Goal: Information Seeking & Learning: Learn about a topic

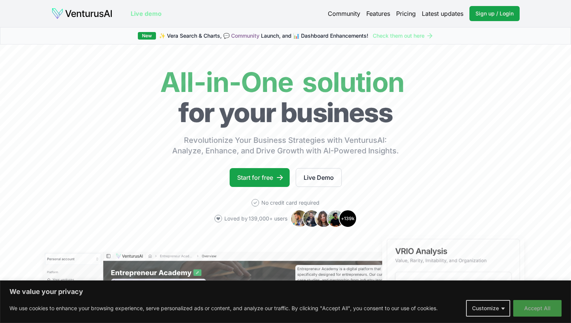
click at [535, 305] on button "Accept All" at bounding box center [537, 308] width 48 height 17
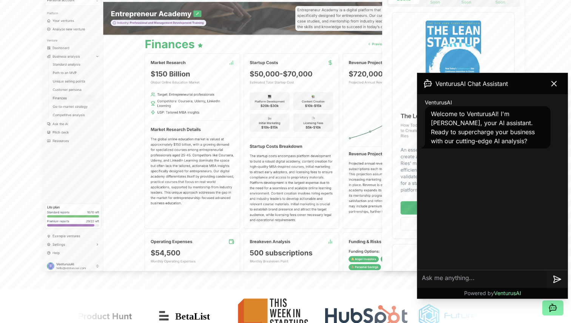
scroll to position [264, 0]
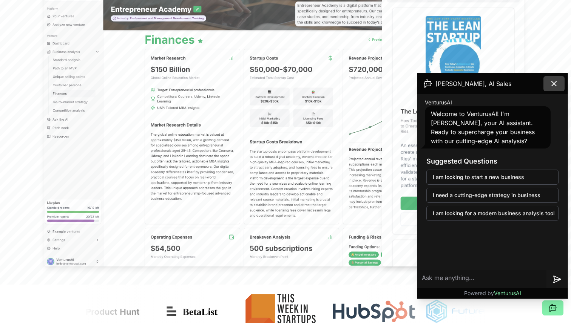
click at [552, 83] on icon at bounding box center [553, 83] width 9 height 9
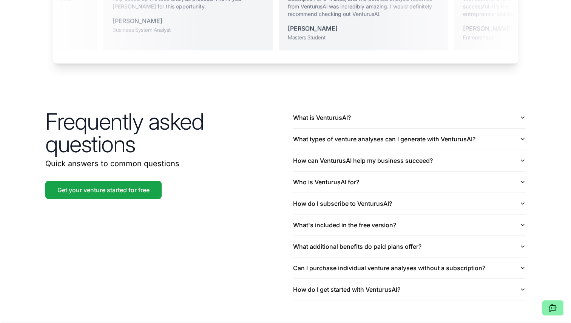
scroll to position [1783, 0]
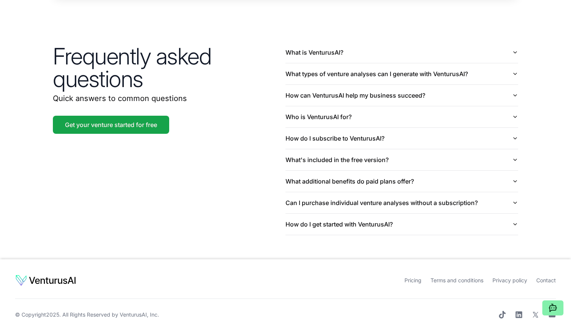
click at [414, 277] on link "Pricing" at bounding box center [412, 280] width 17 height 6
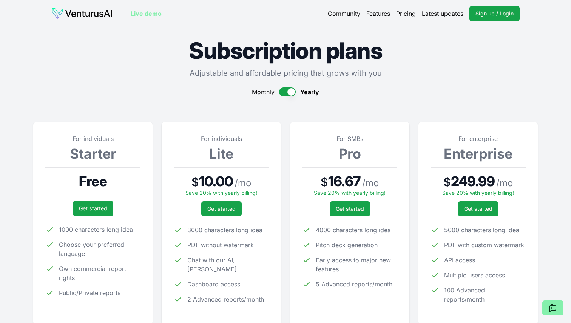
click at [289, 94] on button "button" at bounding box center [287, 92] width 17 height 9
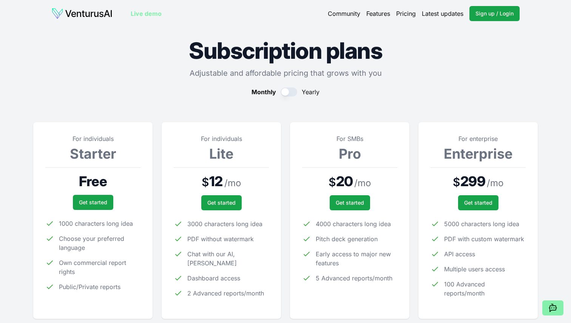
click at [88, 14] on img at bounding box center [81, 14] width 61 height 12
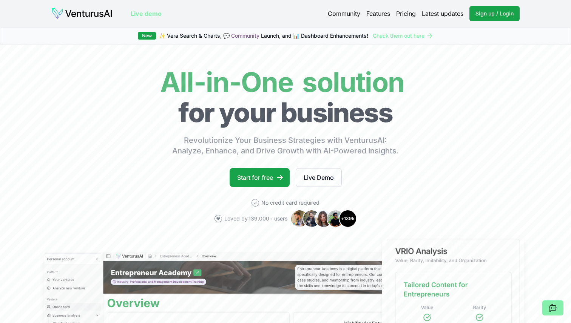
click at [370, 16] on link "Features" at bounding box center [378, 13] width 24 height 9
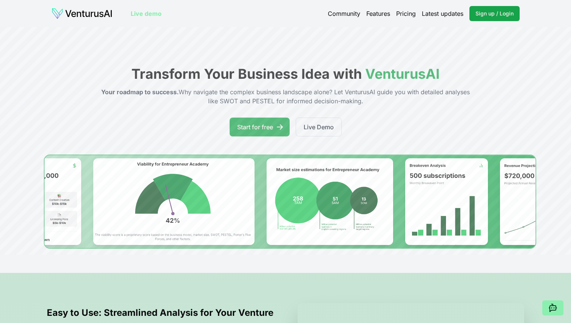
click at [550, 308] on icon at bounding box center [549, 308] width 1 height 0
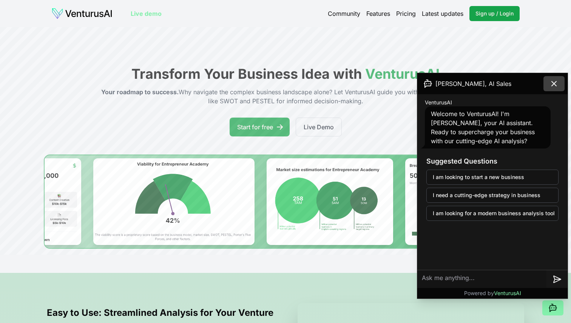
click at [550, 82] on icon at bounding box center [553, 83] width 9 height 9
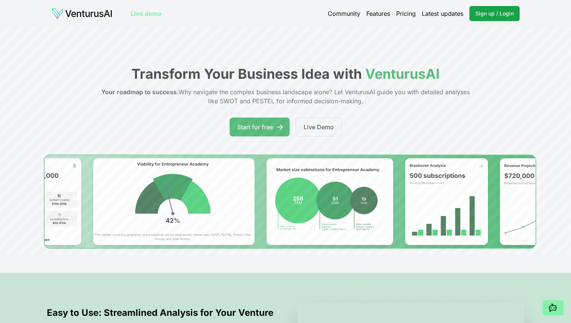
click at [452, 14] on link "Latest updates" at bounding box center [443, 13] width 42 height 9
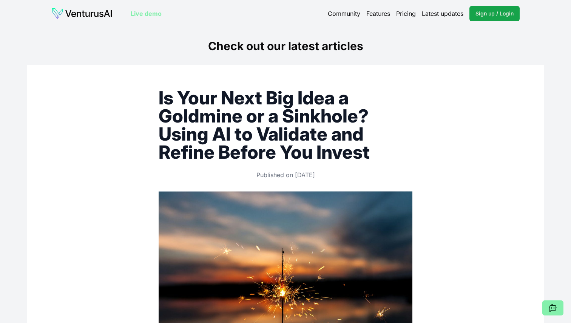
click at [343, 11] on link "Community" at bounding box center [344, 13] width 32 height 9
click at [89, 12] on img at bounding box center [81, 14] width 61 height 12
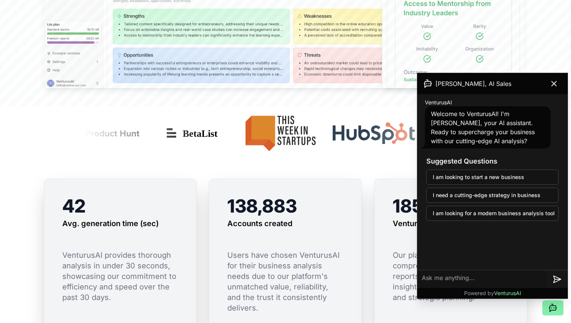
scroll to position [451, 0]
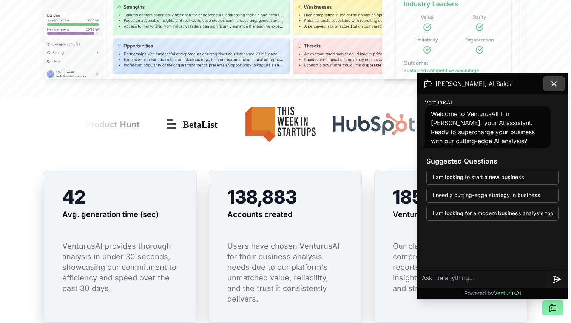
click at [552, 84] on icon at bounding box center [553, 83] width 9 height 9
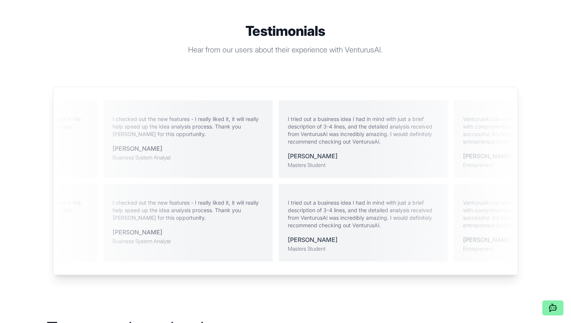
scroll to position [1783, 0]
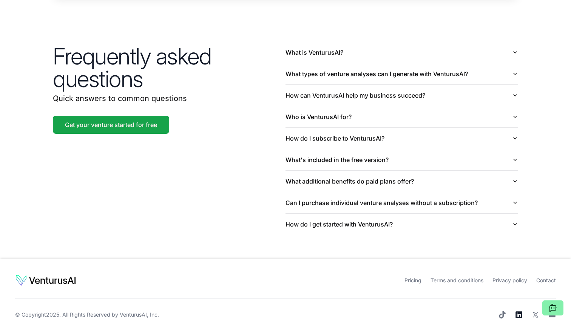
click at [518, 311] on icon at bounding box center [519, 315] width 8 height 8
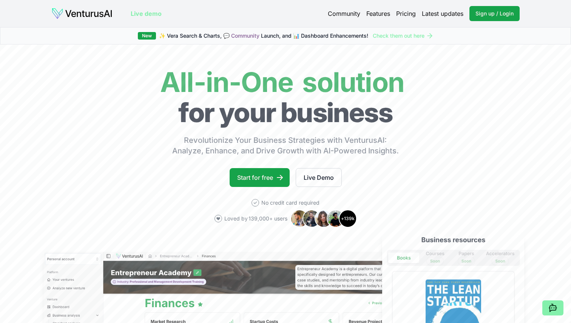
scroll to position [0, 0]
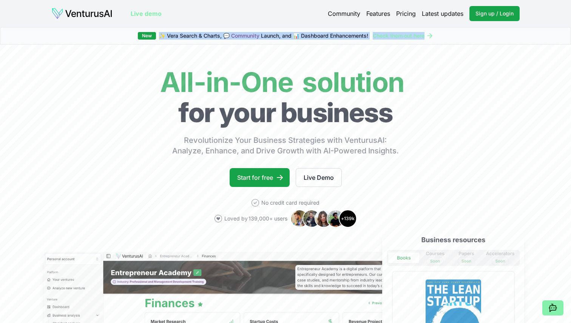
click at [202, 37] on span "✨ Vera Search & Charts, 💬 Community Launch, and 📊 Dashboard Enhancements!" at bounding box center [263, 36] width 209 height 8
